Goal: Task Accomplishment & Management: Use online tool/utility

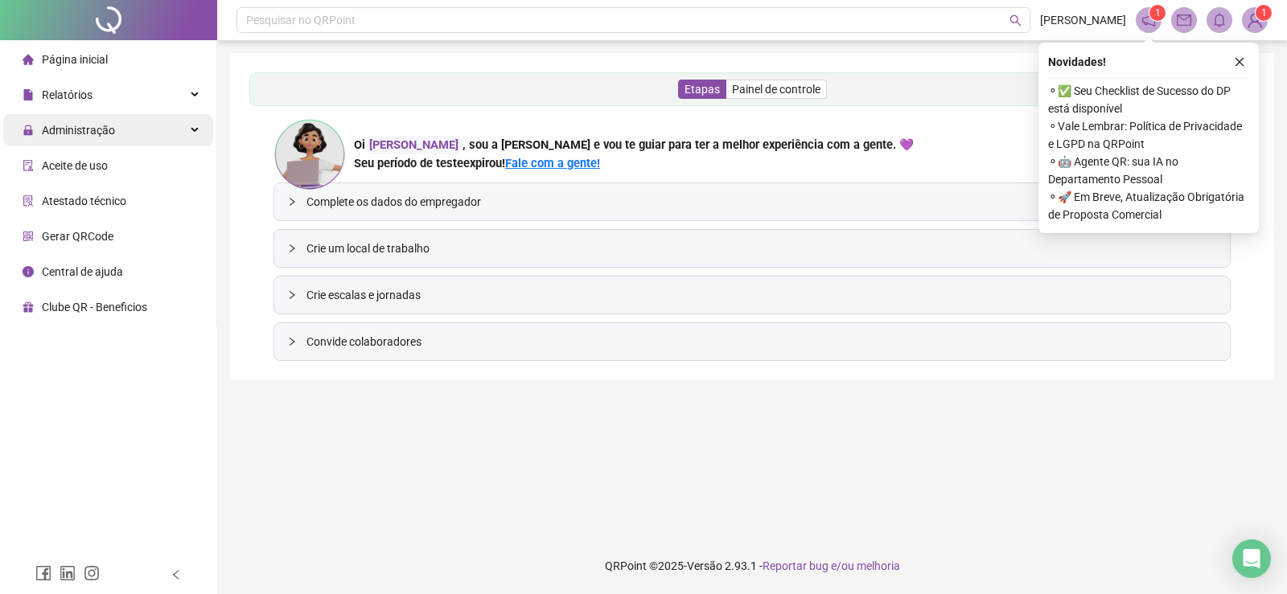
click at [68, 129] on span "Administração" at bounding box center [78, 130] width 73 height 13
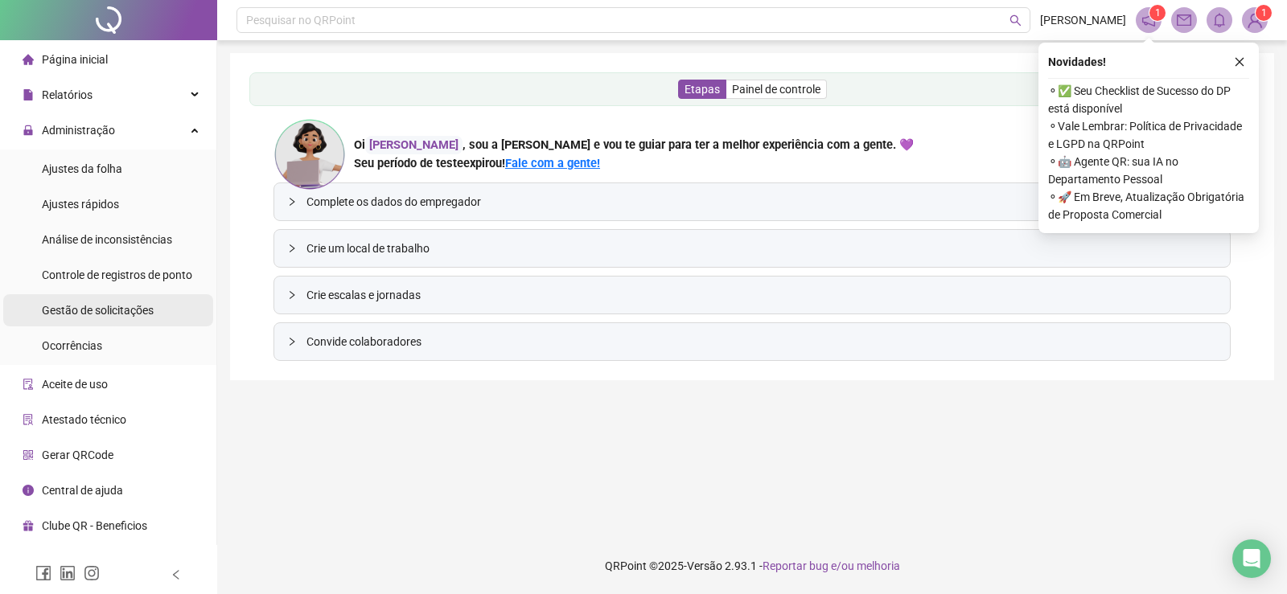
click at [82, 305] on span "Gestão de solicitações" at bounding box center [98, 310] width 112 height 13
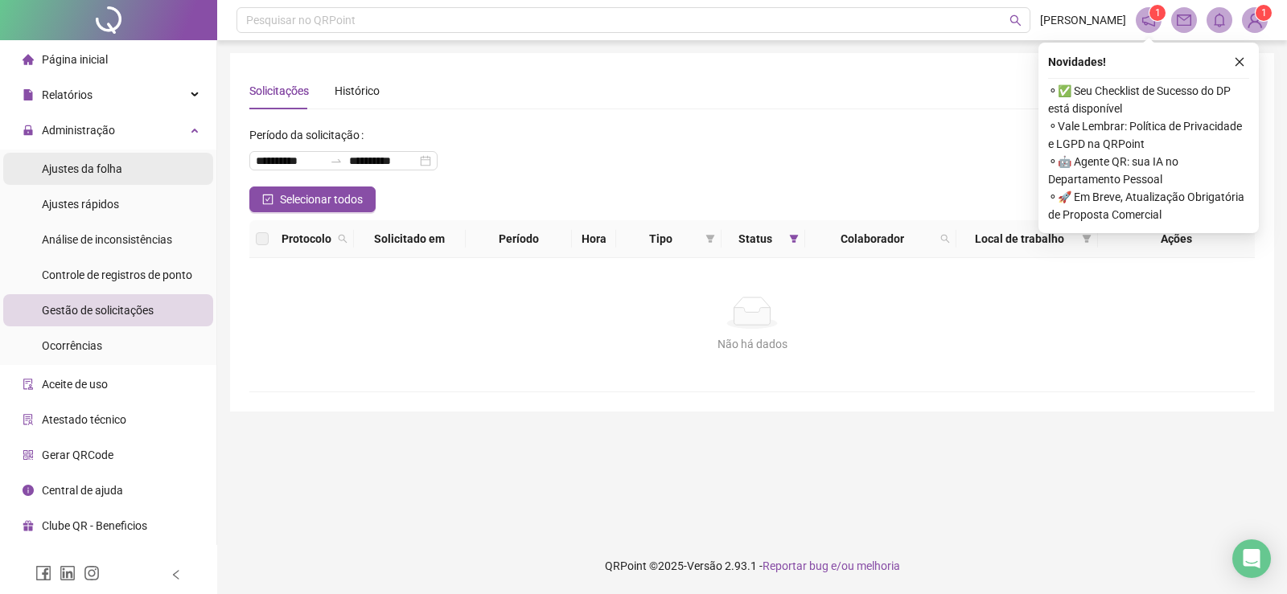
click at [118, 166] on span "Ajustes da folha" at bounding box center [82, 168] width 80 height 13
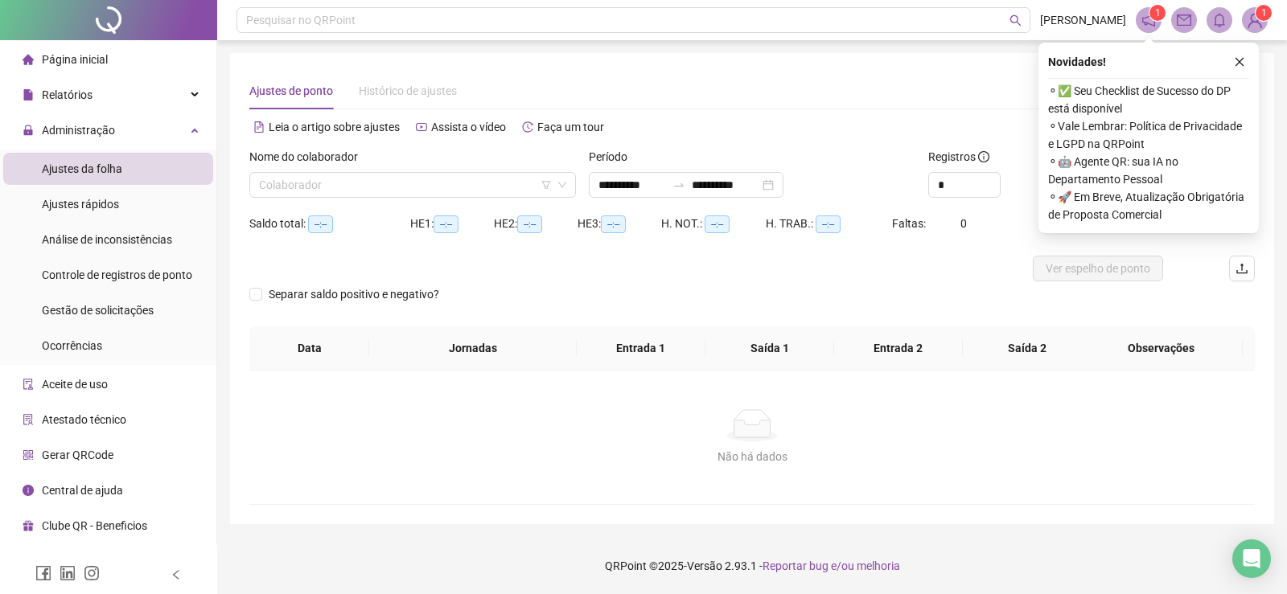
type input "**********"
click at [429, 195] on input "search" at bounding box center [405, 185] width 293 height 24
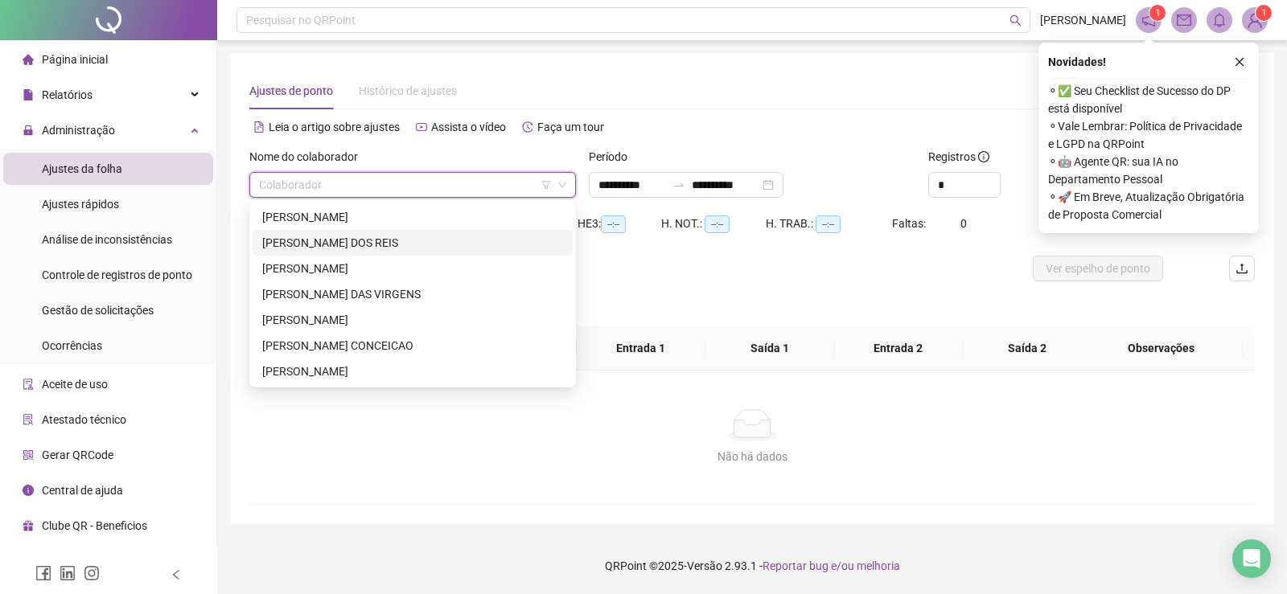
click at [359, 241] on div "[PERSON_NAME] DOS REIS" at bounding box center [412, 243] width 301 height 18
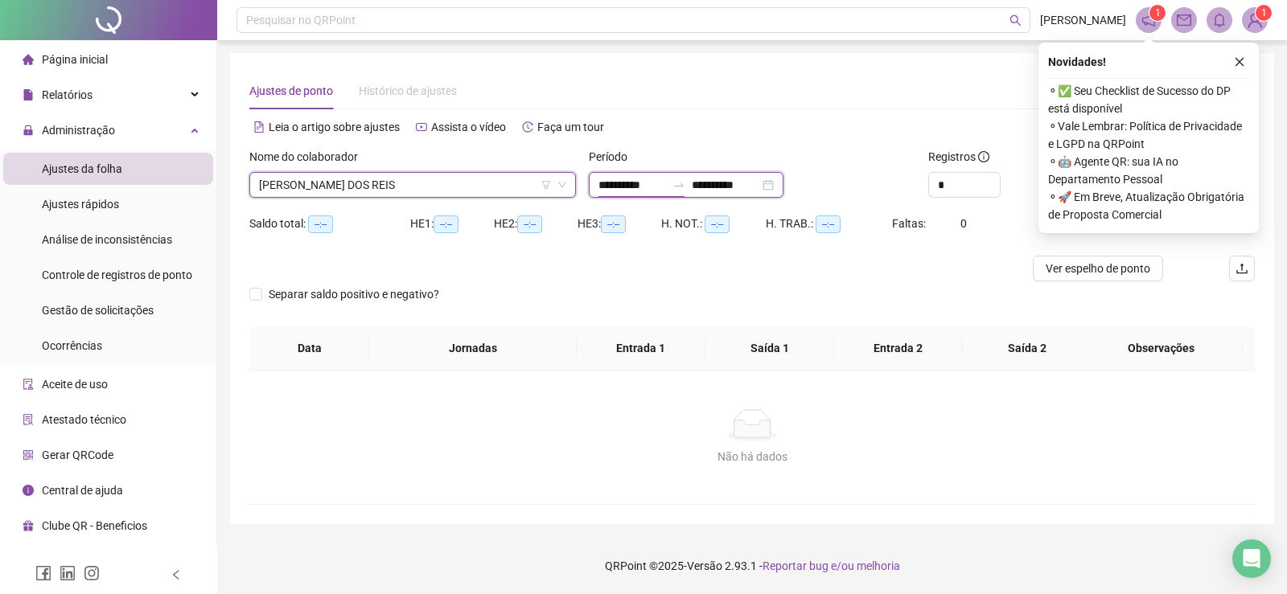
click at [640, 186] on input "**********" at bounding box center [632, 185] width 68 height 18
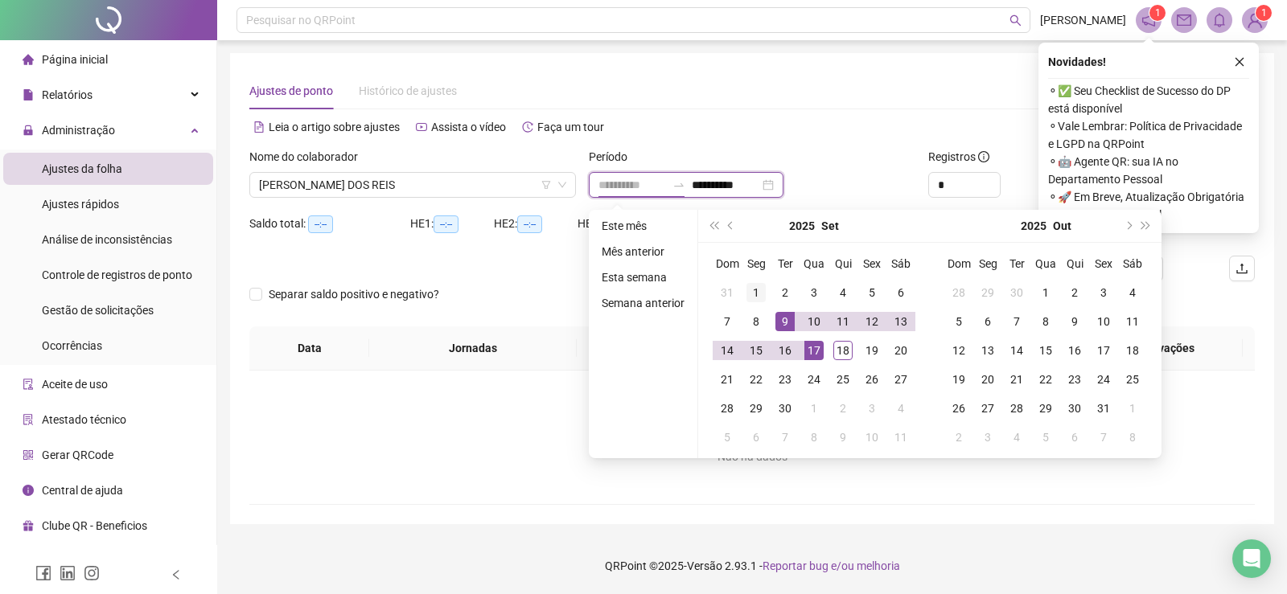
type input "**********"
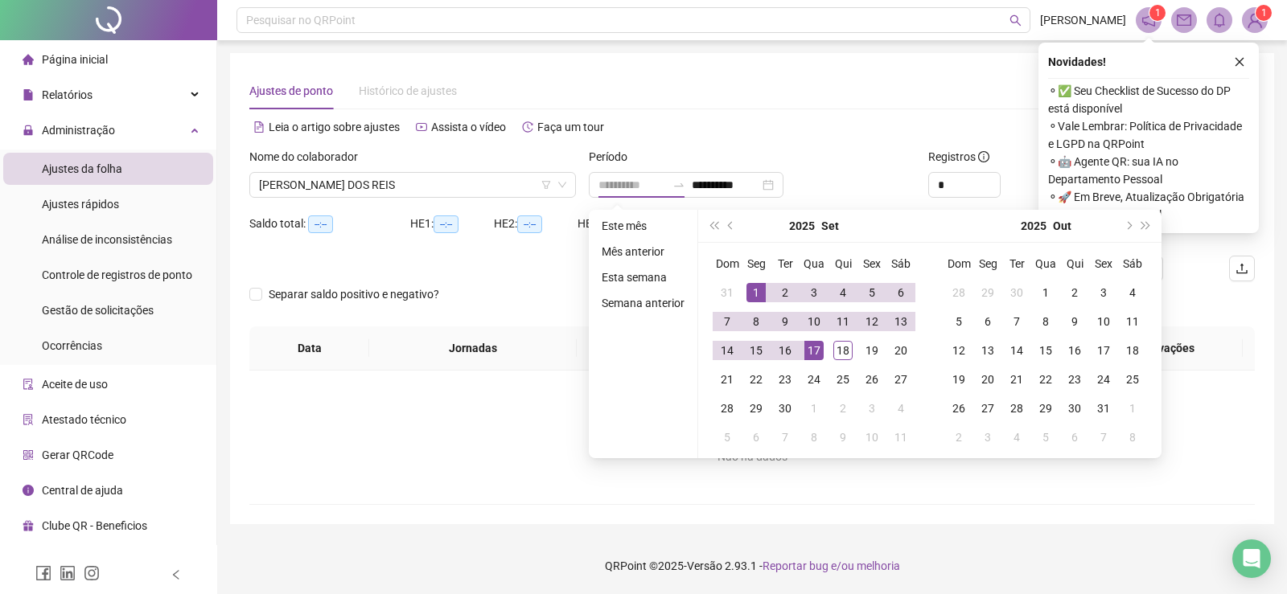
click at [756, 291] on div "1" at bounding box center [755, 292] width 19 height 19
type input "**********"
click at [833, 347] on div "18" at bounding box center [842, 350] width 19 height 19
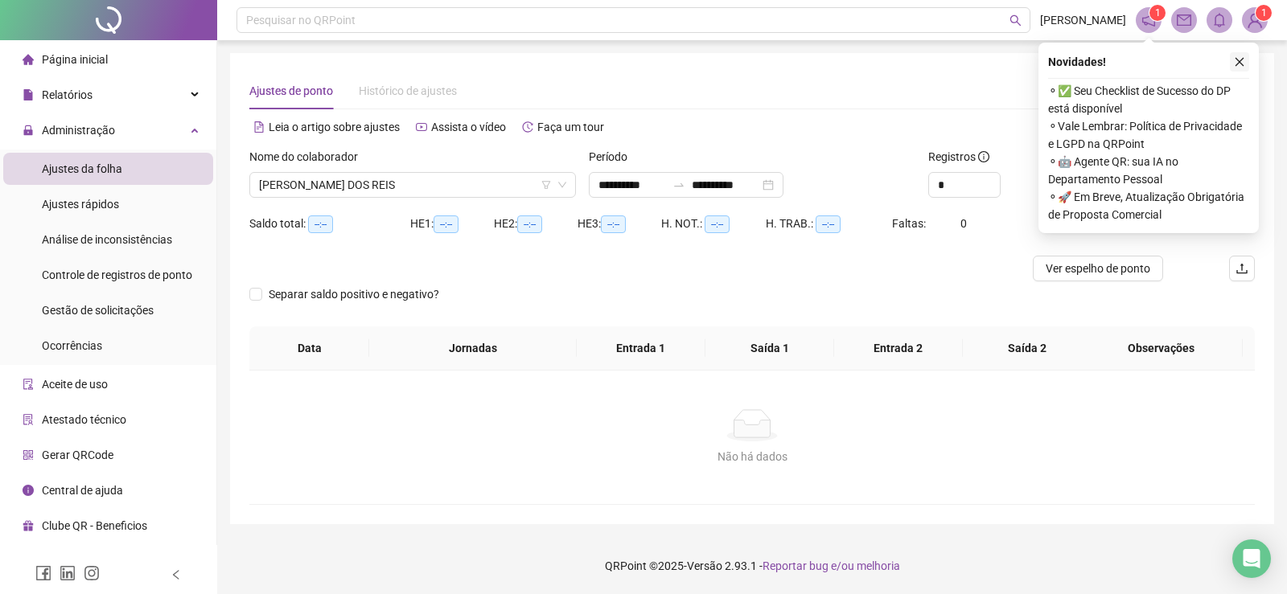
click at [1234, 54] on button "button" at bounding box center [1238, 61] width 19 height 19
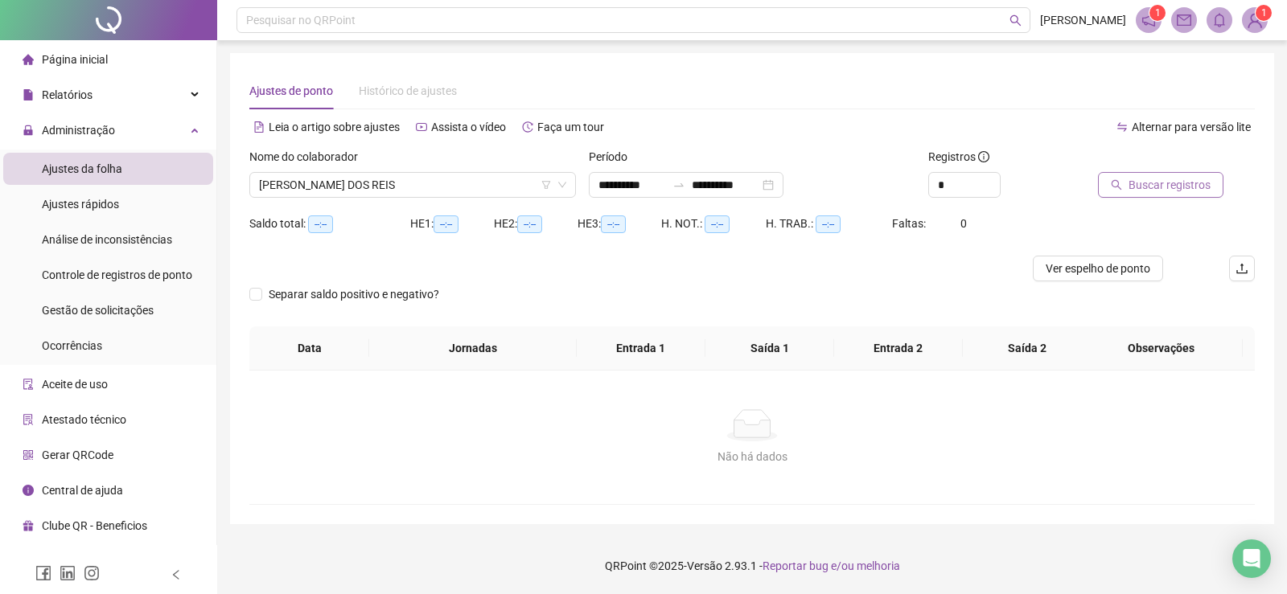
click at [1178, 181] on span "Buscar registros" at bounding box center [1169, 185] width 82 height 18
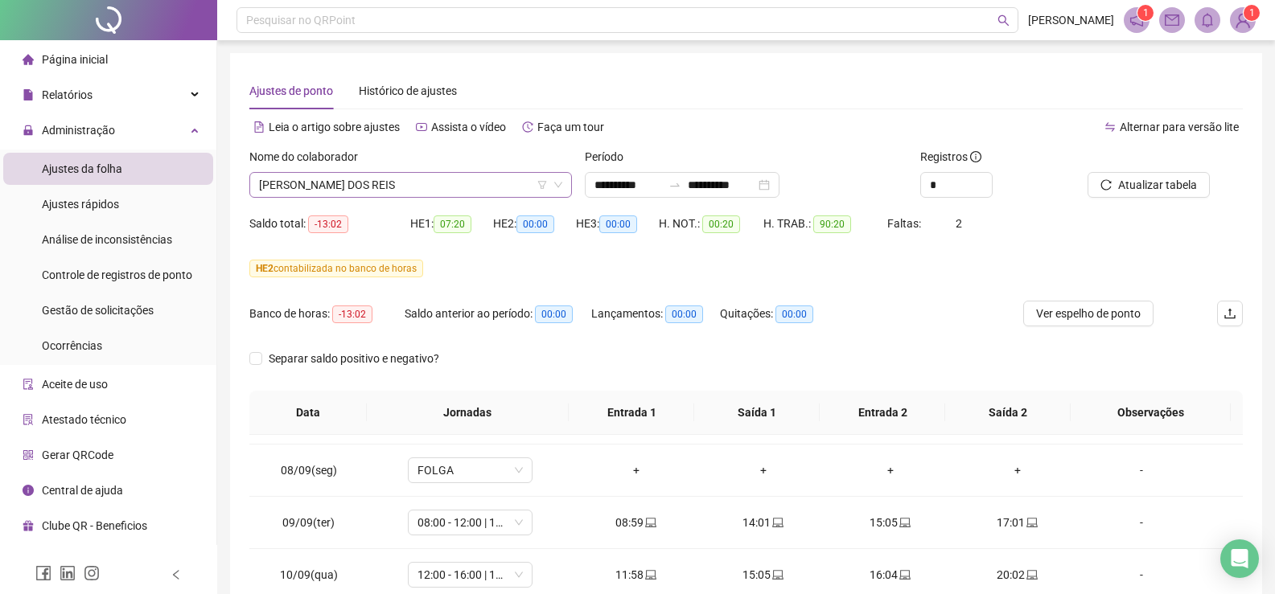
click at [347, 190] on span "[PERSON_NAME] DOS REIS" at bounding box center [410, 185] width 303 height 24
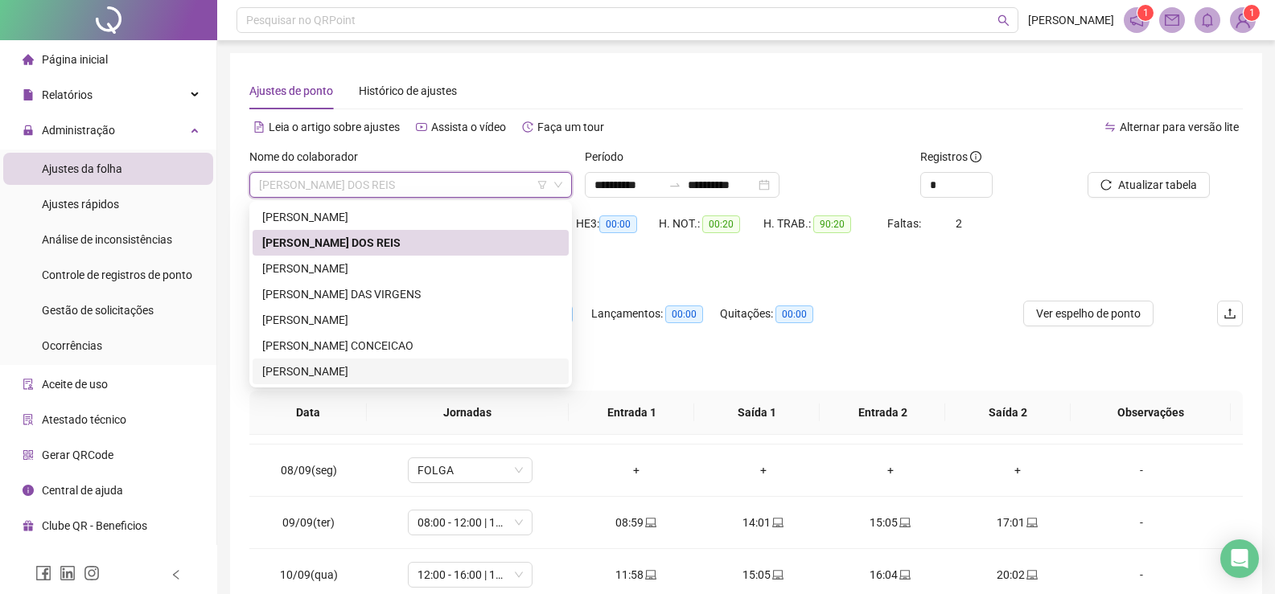
click at [314, 368] on div "[PERSON_NAME]" at bounding box center [410, 372] width 297 height 18
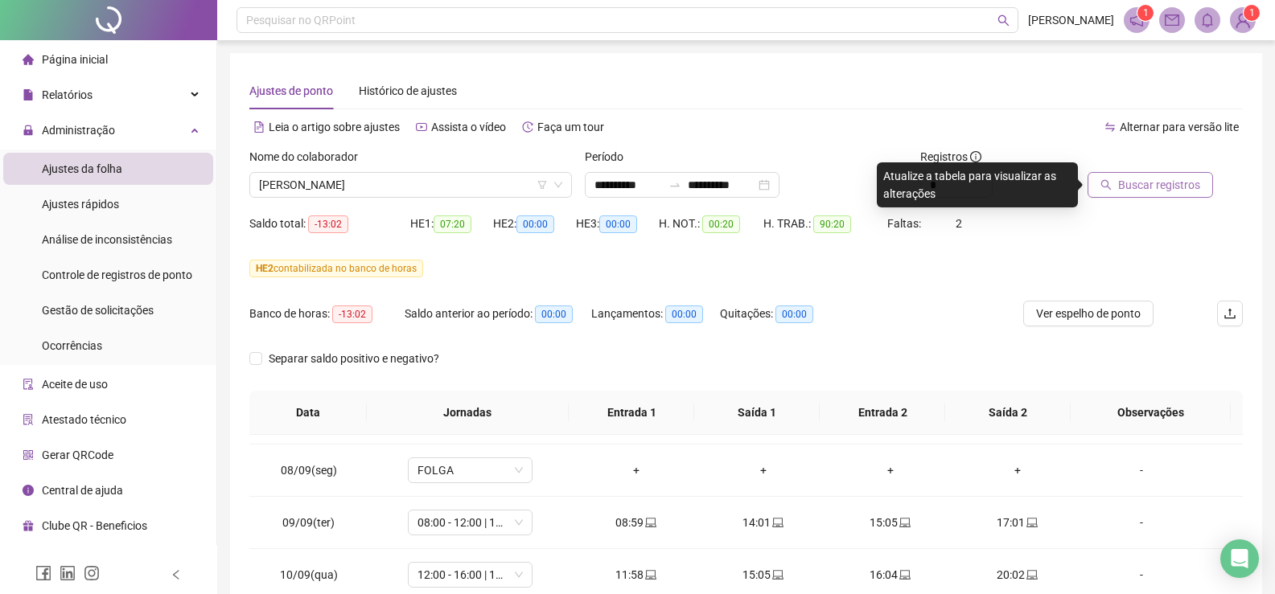
click at [1146, 187] on span "Buscar registros" at bounding box center [1159, 185] width 82 height 18
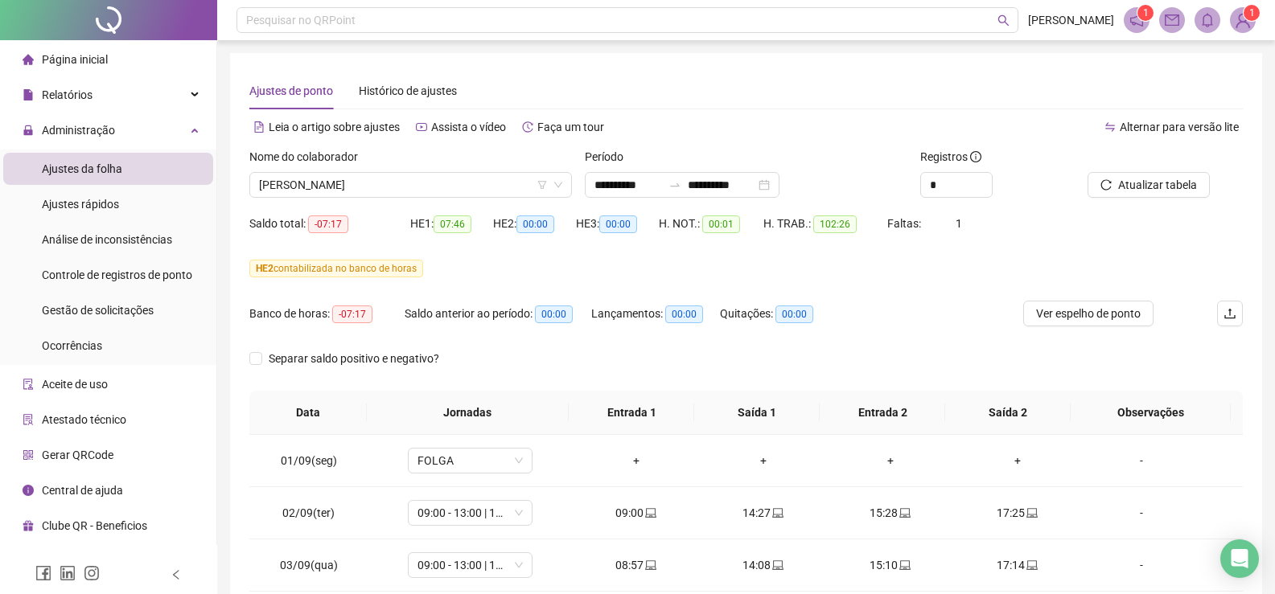
click at [544, 223] on span "00:00" at bounding box center [535, 225] width 38 height 18
click at [843, 227] on span "102:26" at bounding box center [834, 225] width 43 height 18
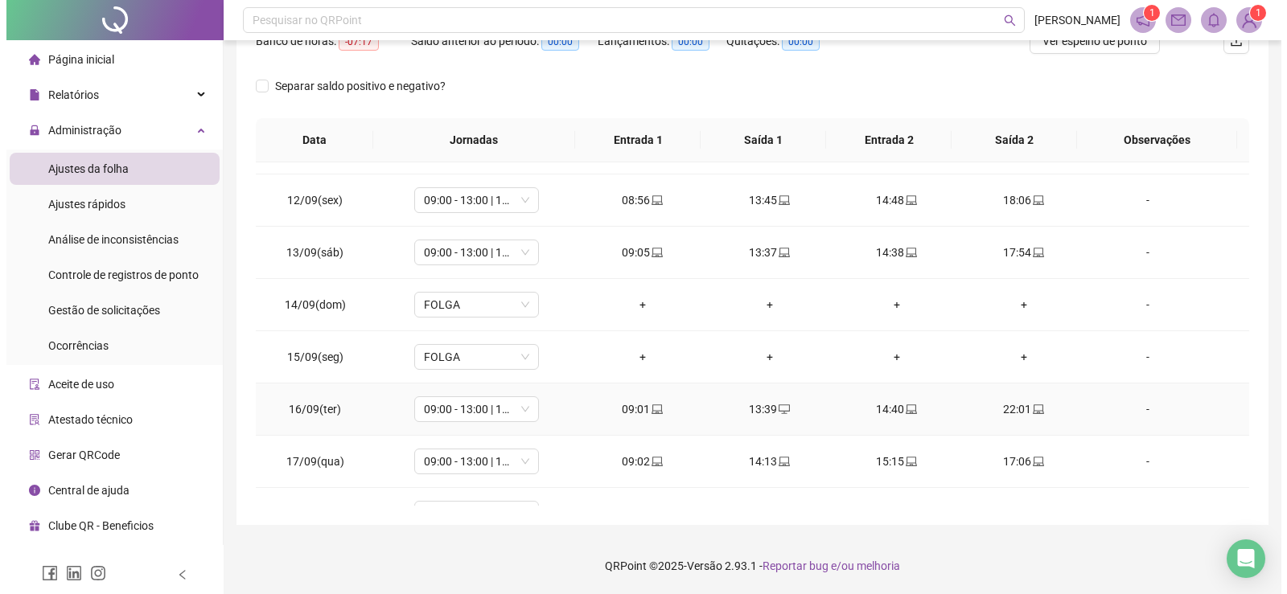
scroll to position [597, 0]
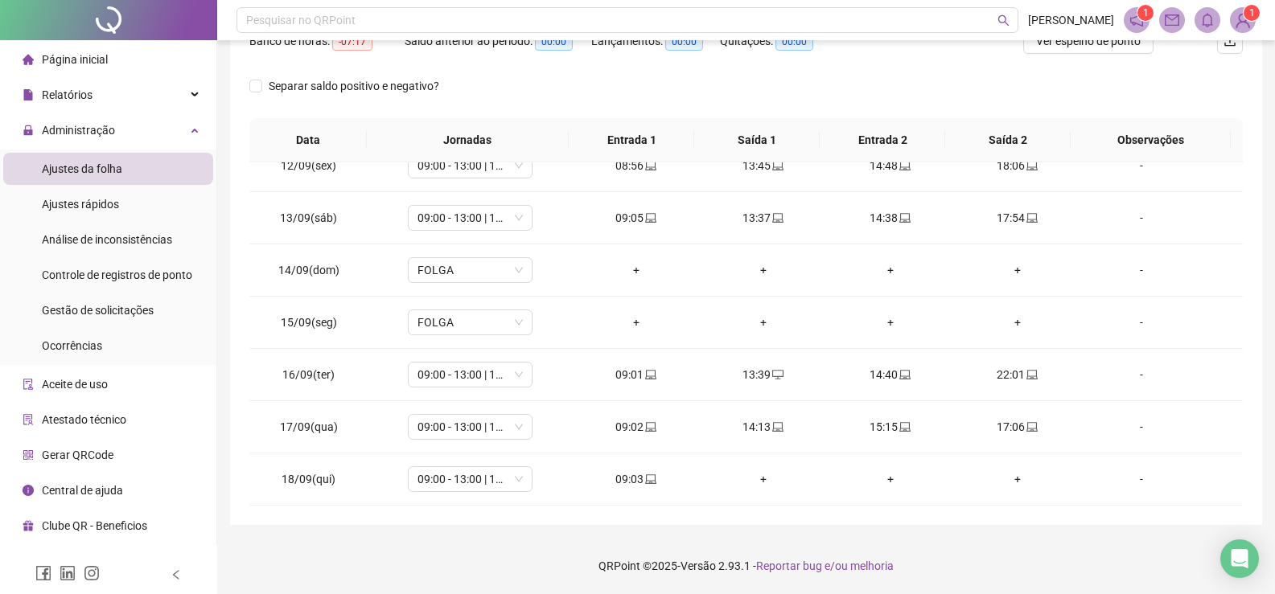
click at [1248, 21] on img at bounding box center [1242, 20] width 24 height 24
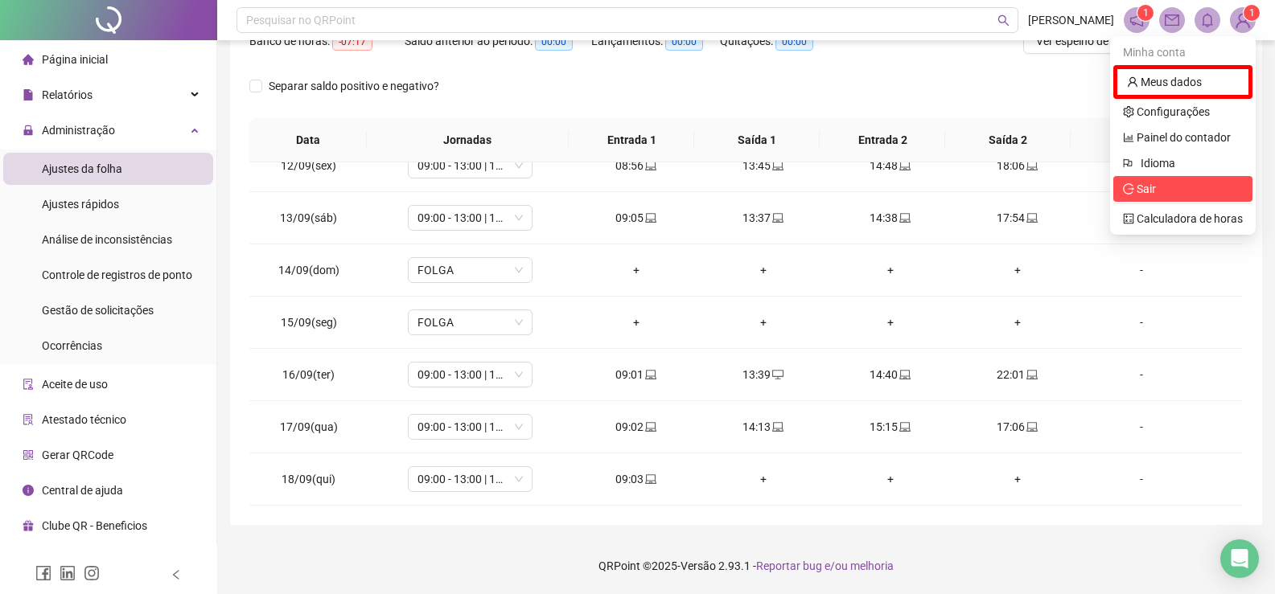
click at [1186, 185] on span "Sair" at bounding box center [1183, 189] width 120 height 18
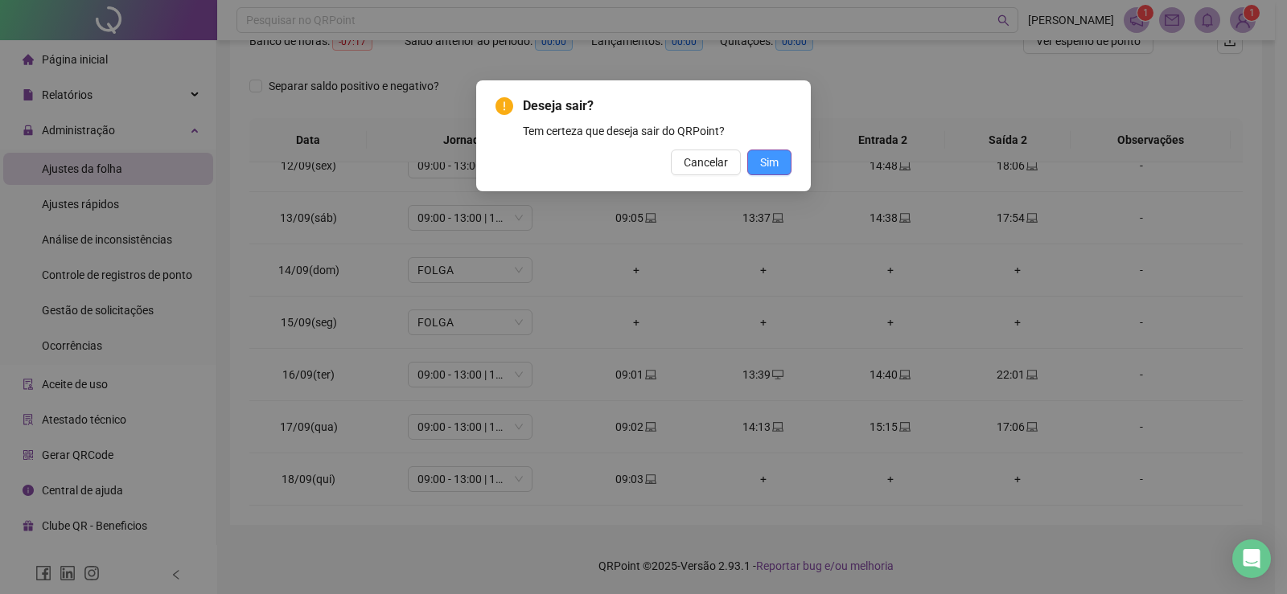
click at [776, 156] on span "Sim" at bounding box center [769, 163] width 18 height 18
